Goal: Communication & Community: Participate in discussion

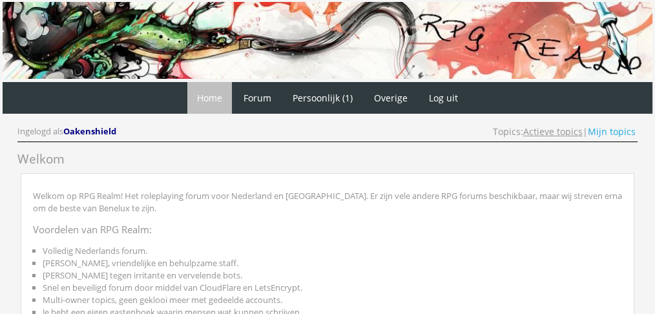
click at [551, 130] on link "Actieve topics" at bounding box center [552, 131] width 59 height 12
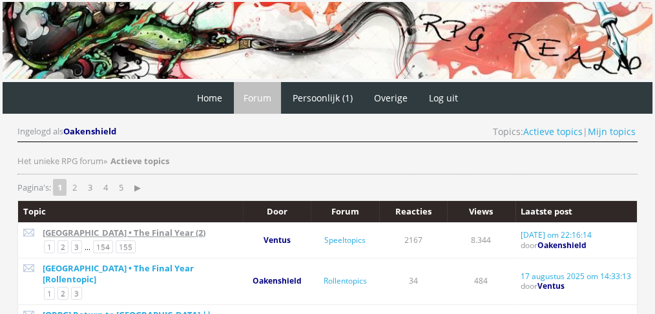
click at [125, 230] on link "[GEOGRAPHIC_DATA] • The Final Year (2)" at bounding box center [124, 233] width 163 height 12
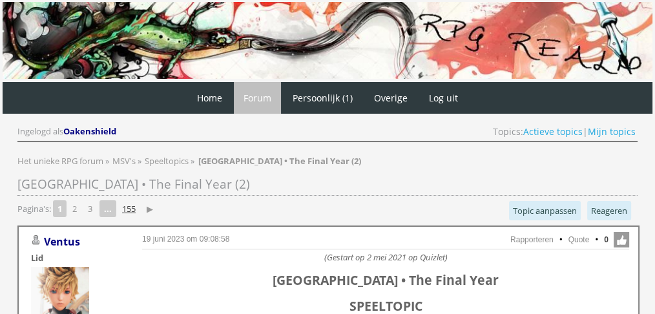
click at [125, 205] on link "155" at bounding box center [129, 209] width 24 height 18
click at [121, 206] on link "153" at bounding box center [115, 209] width 24 height 18
click at [137, 203] on link "152" at bounding box center [140, 209] width 24 height 18
click at [143, 205] on link "151" at bounding box center [140, 209] width 24 height 18
click at [150, 204] on link "150" at bounding box center [140, 209] width 24 height 18
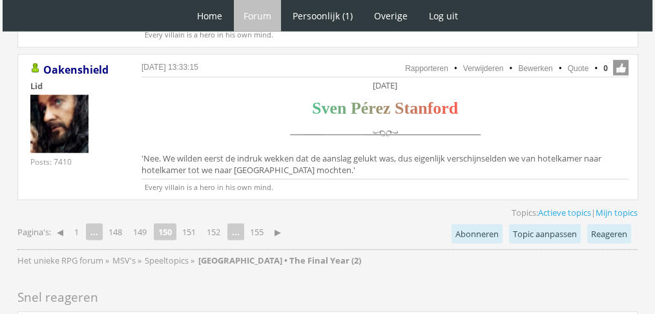
scroll to position [3349, 0]
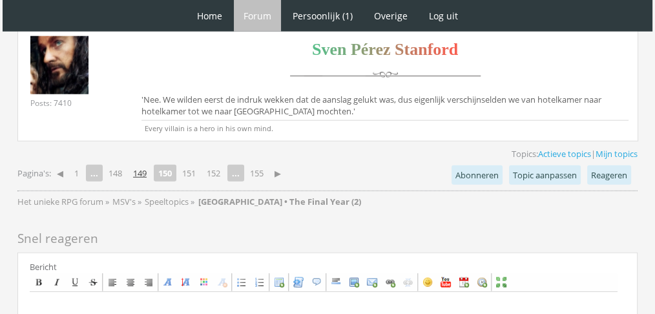
click at [145, 164] on link "149" at bounding box center [140, 173] width 24 height 18
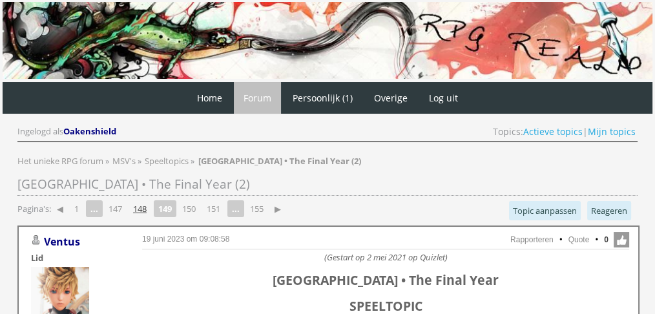
click at [138, 210] on link "148" at bounding box center [140, 209] width 24 height 18
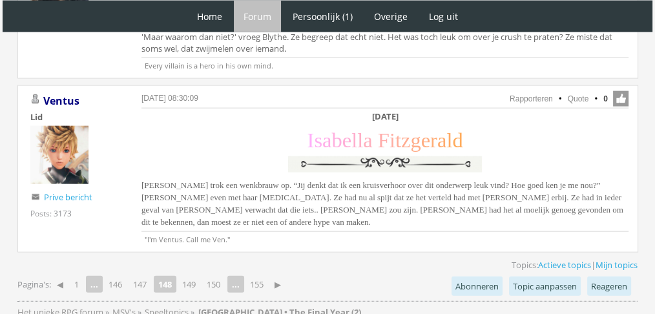
scroll to position [2942, 0]
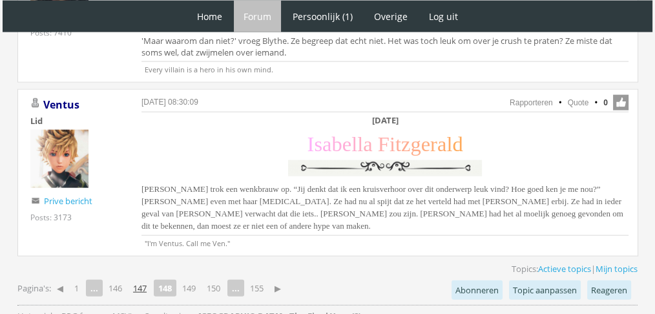
click at [141, 279] on link "147" at bounding box center [140, 288] width 24 height 18
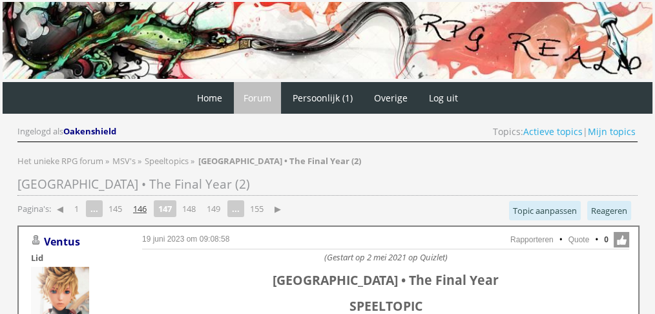
click at [147, 202] on link "146" at bounding box center [140, 209] width 24 height 18
click at [142, 210] on link "145" at bounding box center [140, 209] width 24 height 18
click at [142, 210] on link "144" at bounding box center [140, 209] width 24 height 18
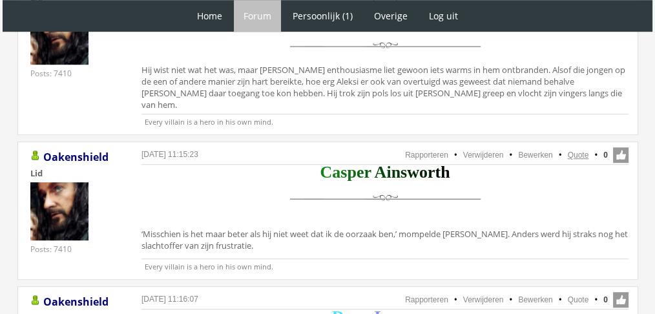
click at [579, 150] on link "Quote" at bounding box center [578, 154] width 21 height 9
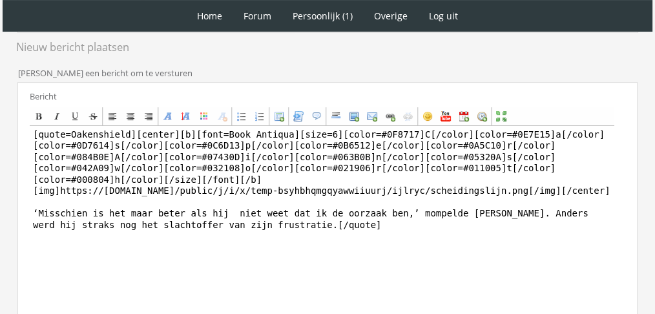
scroll to position [325, 0]
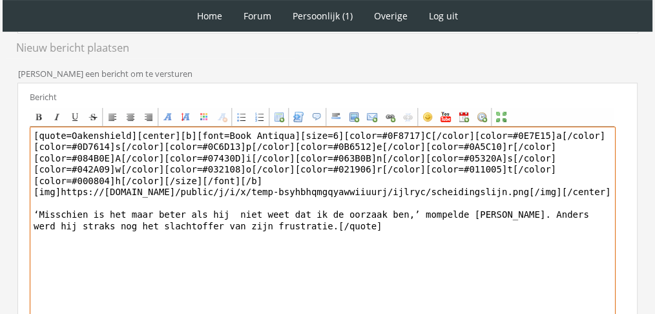
drag, startPoint x: 409, startPoint y: 190, endPoint x: 74, endPoint y: 189, distance: 335.8
click at [74, 189] on textarea "[quote=Oakenshield][center][b][font=Book Antiqua][size=6][color=#0F8717]C[/colo…" at bounding box center [323, 247] width 586 height 240
click at [68, 222] on textarea "[quote=Oakenshield][center][b][font=Book Antiqua][size=6][color=#0F8717]C[/colo…" at bounding box center [323, 247] width 586 height 240
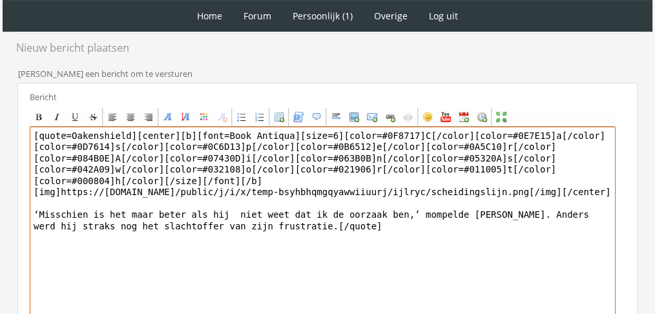
paste textarea "‘Nou, op hoop van zege.’ Casper nam een slok uit het flesje Felix Felicis. Een …"
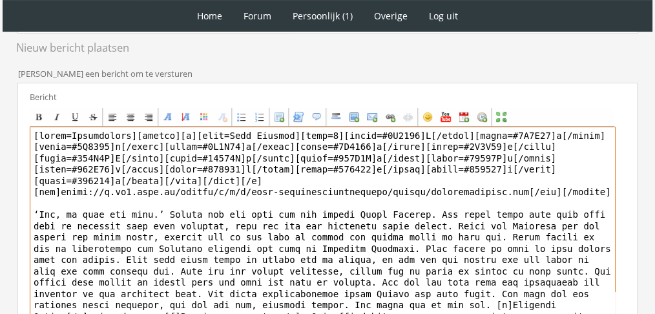
drag, startPoint x: 130, startPoint y: 135, endPoint x: 0, endPoint y: 125, distance: 130.8
click at [0, 125] on div "1 Home Forum Forum index Actieve topics Mijn topics Persoonlijk (1) Profiel Pri…" at bounding box center [327, 78] width 655 height 807
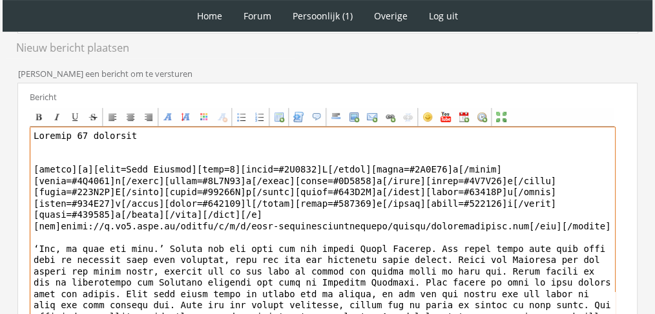
drag, startPoint x: 181, startPoint y: 141, endPoint x: 0, endPoint y: 114, distance: 182.8
click at [0, 114] on div "1 Home Forum Forum index Actieve topics Mijn topics Persoonlijk (1) Profiel Pri…" at bounding box center [327, 78] width 655 height 807
click at [130, 113] on div "Center" at bounding box center [130, 117] width 10 height 10
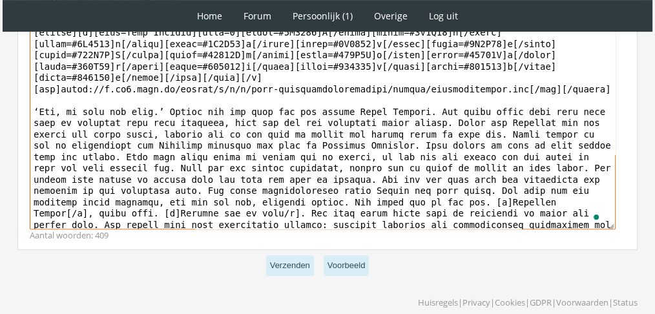
scroll to position [489, 0]
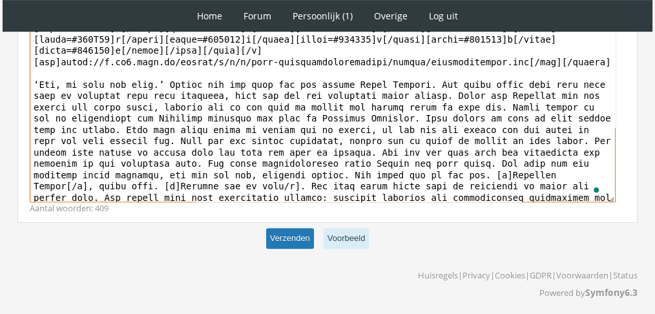
type textarea "[loremi]Dolorsi 05 ametcons [/adipis] [elitse][d][eius=Temp Incidid][utla=4][et…"
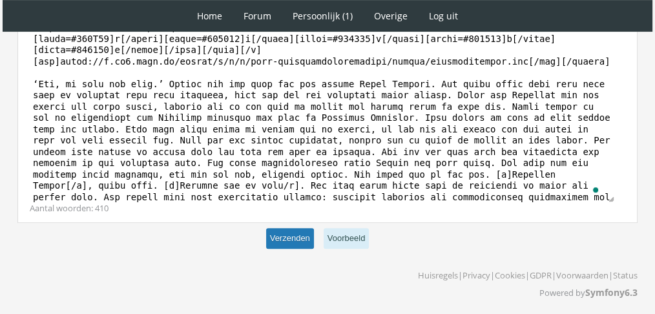
click at [291, 237] on button "Verzenden" at bounding box center [290, 238] width 48 height 21
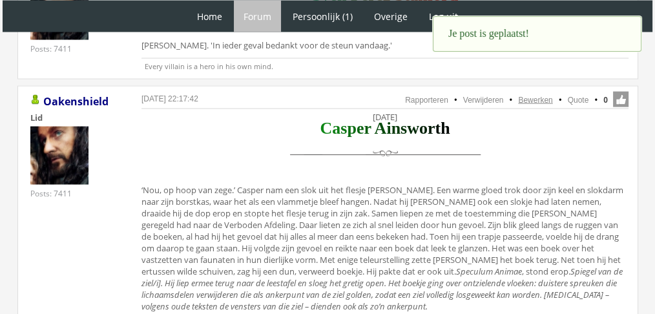
click at [537, 96] on link "Bewerken" at bounding box center [535, 100] width 34 height 9
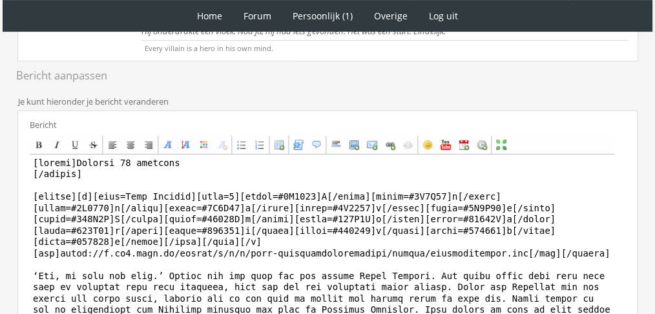
scroll to position [515, 0]
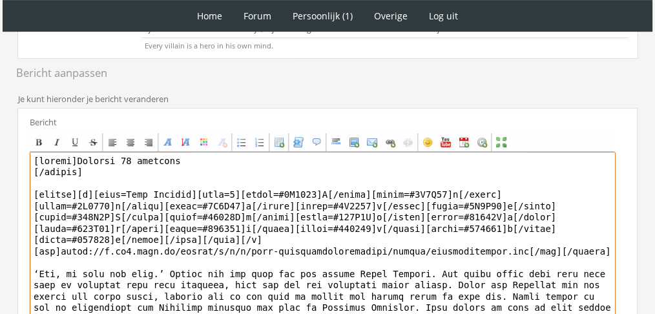
click at [267, 161] on textarea at bounding box center [323, 272] width 586 height 240
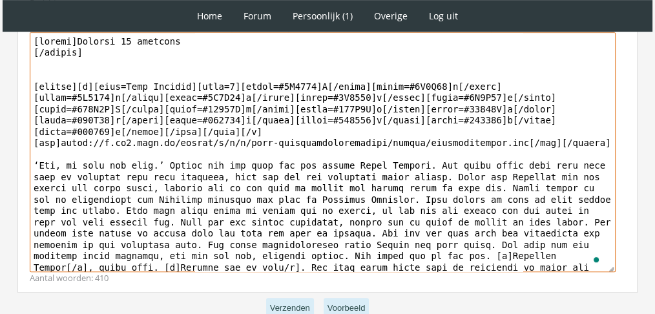
scroll to position [693, 0]
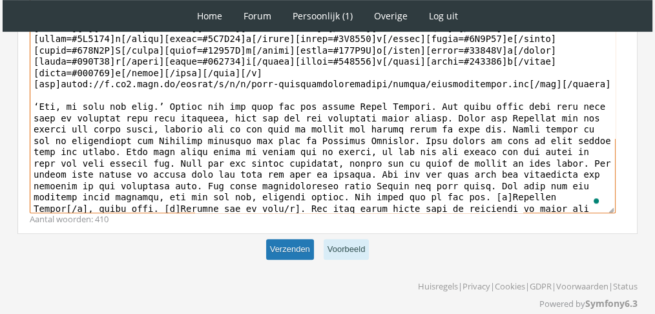
type textarea "[loremi]Dolorsi 97 ametcons [/adipis] [elitse][d][eius=Temp Incidid][utla=3][et…"
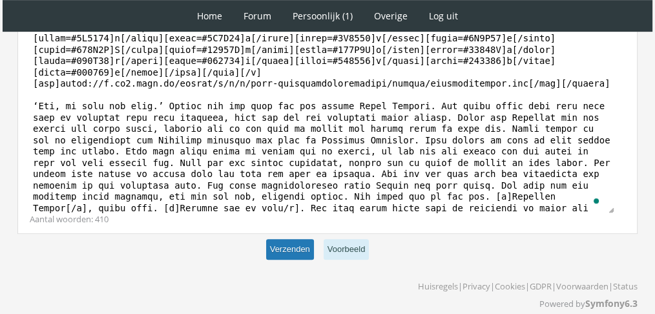
scroll to position [692, 0]
click at [303, 240] on button "Verzenden" at bounding box center [290, 250] width 48 height 21
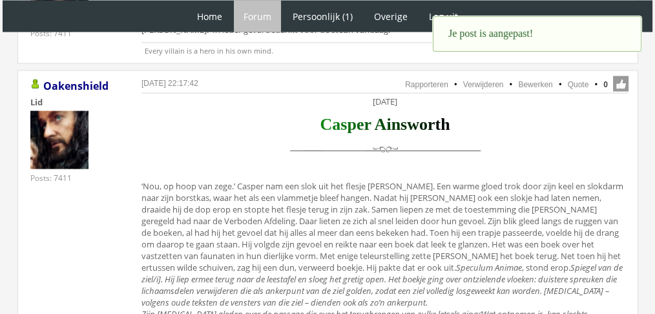
scroll to position [2642, 0]
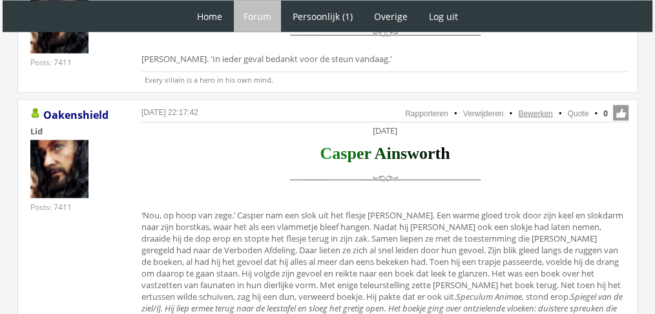
click at [538, 109] on link "Bewerken" at bounding box center [535, 113] width 34 height 9
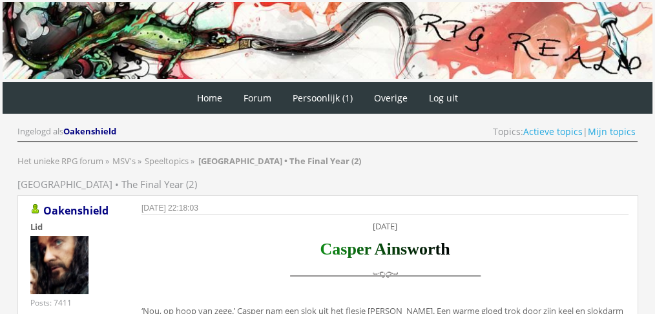
scroll to position [704, 0]
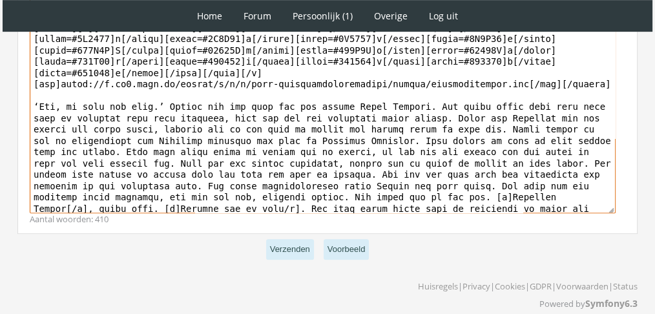
click at [494, 173] on textarea at bounding box center [323, 94] width 586 height 240
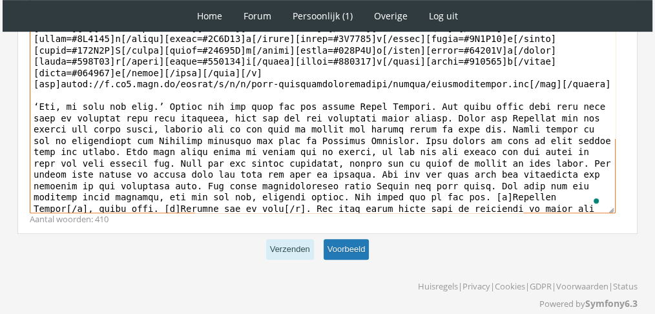
type textarea "[loremi]Dolorsi 89 ametcons [/adipis] [elitse][d][eius=Temp Incidid][utla=8][et…"
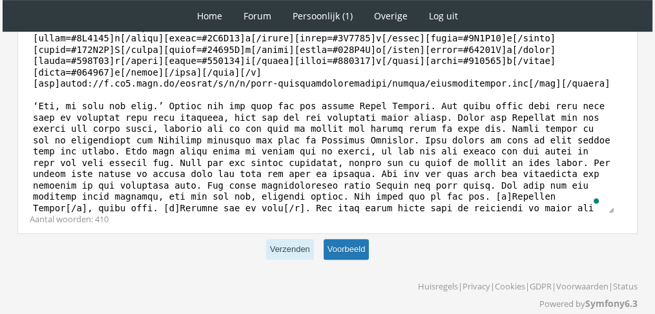
scroll to position [704, 0]
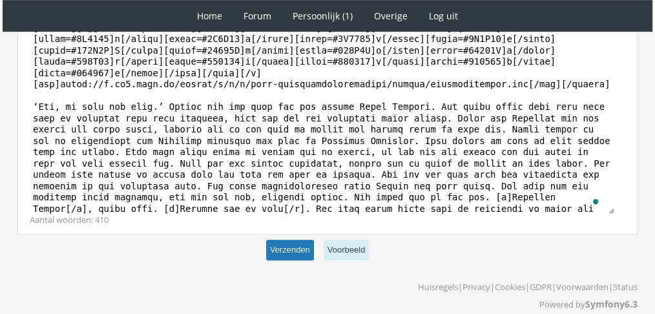
drag, startPoint x: 334, startPoint y: 236, endPoint x: 291, endPoint y: 235, distance: 43.3
click at [291, 235] on p "Verzenden Voorbeeld" at bounding box center [327, 250] width 620 height 32
click at [291, 240] on button "Verzenden" at bounding box center [290, 250] width 48 height 21
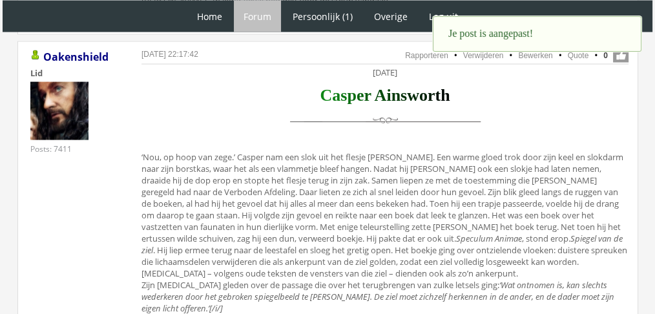
scroll to position [2617, 0]
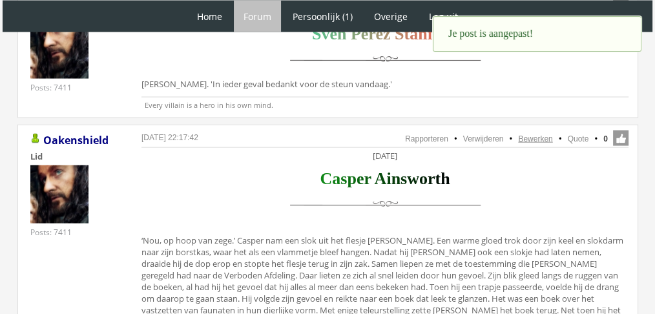
click at [535, 134] on link "Bewerken" at bounding box center [535, 138] width 34 height 9
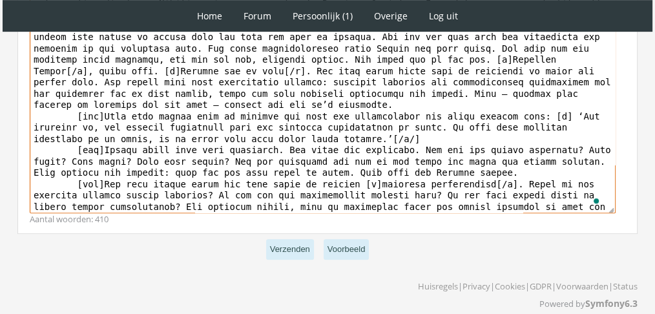
scroll to position [138, 0]
drag, startPoint x: 524, startPoint y: 76, endPoint x: 279, endPoint y: 103, distance: 246.2
click at [279, 103] on textarea "To enrich screen reader interactions, please activate Accessibility in Grammarl…" at bounding box center [323, 94] width 586 height 240
click at [279, 97] on textarea "To enrich screen reader interactions, please activate Accessibility in Grammarl…" at bounding box center [323, 94] width 586 height 240
type textarea "[loremi]Dolorsi 89 ametcons [/adipis] [elitse][d][eius=Temp Incidid][utla=8][et…"
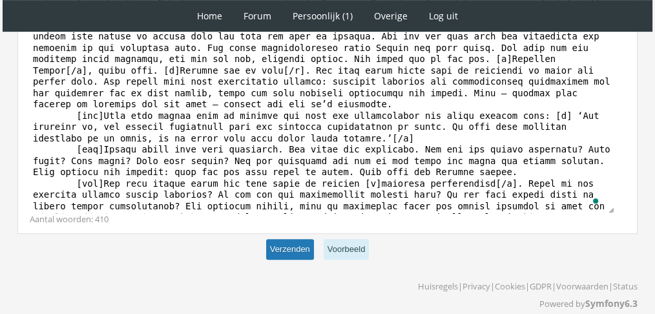
scroll to position [137, 0]
click at [305, 239] on button "Verzenden" at bounding box center [290, 249] width 48 height 21
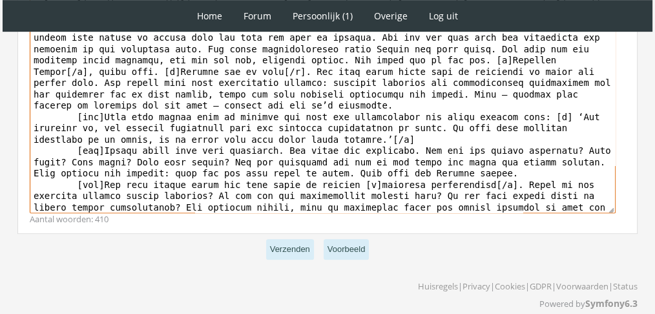
scroll to position [138, 0]
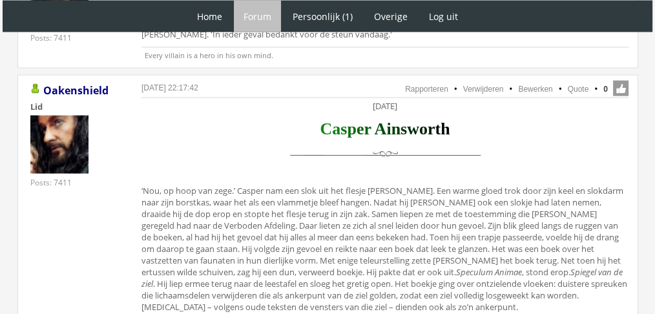
scroll to position [2671, 0]
